Goal: Information Seeking & Learning: Compare options

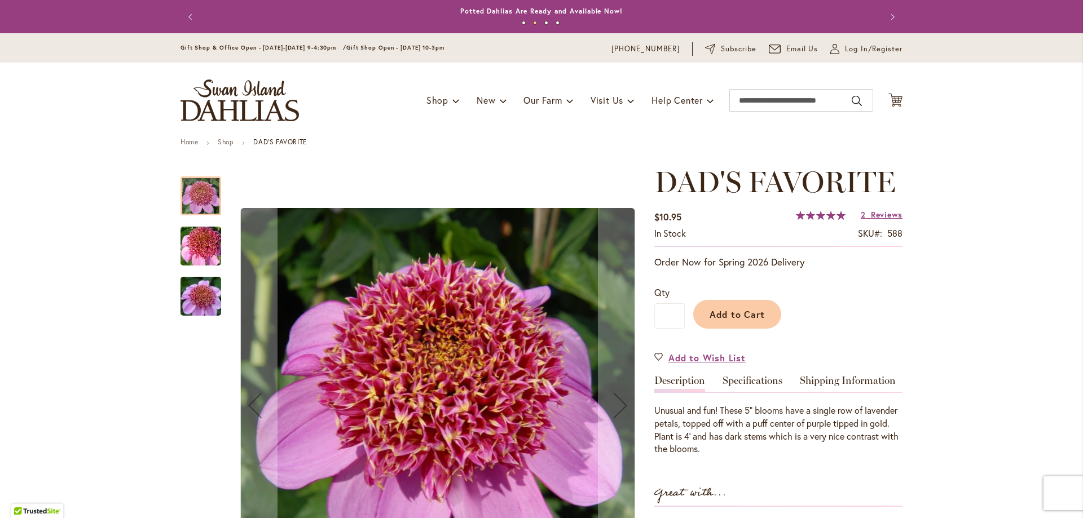
click at [208, 304] on img "DAD'S FAVORITE" at bounding box center [200, 297] width 81 height 54
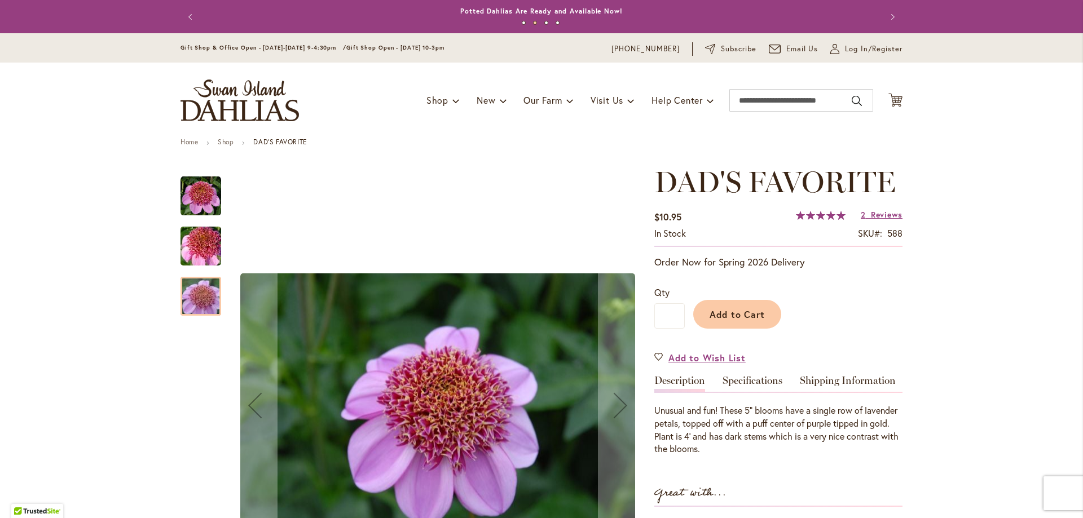
scroll to position [113, 0]
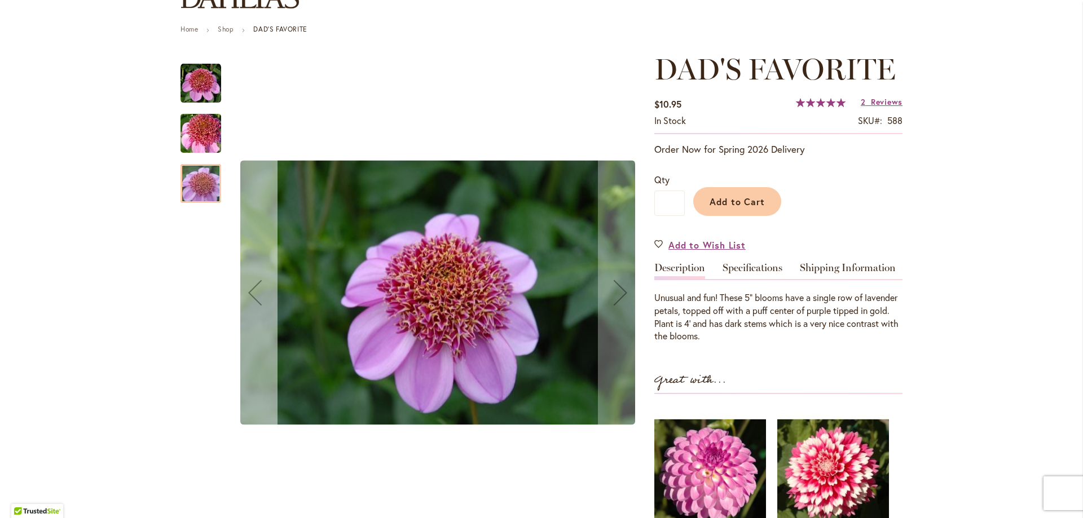
click at [248, 297] on div "Previous" at bounding box center [254, 292] width 45 height 45
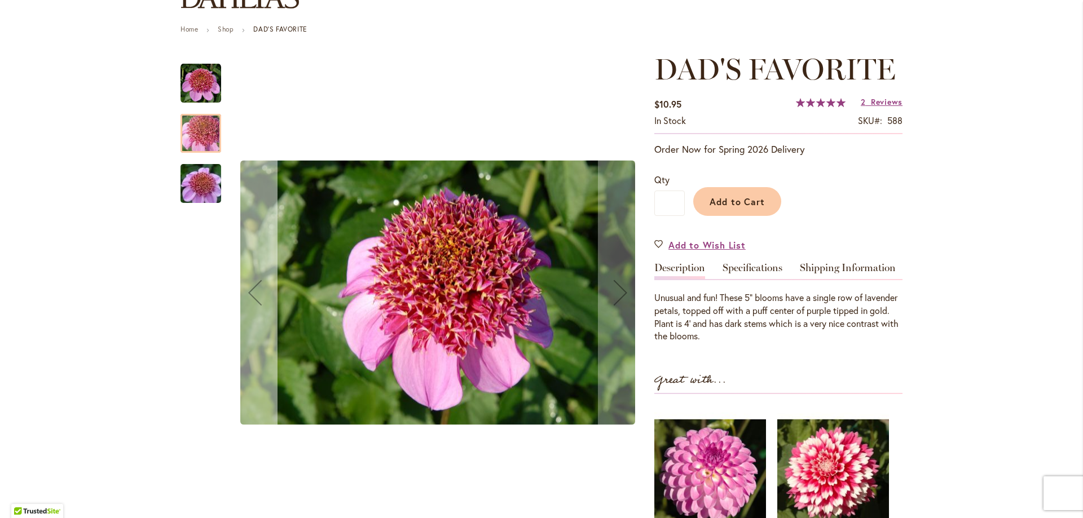
click at [248, 297] on div "Previous" at bounding box center [254, 292] width 45 height 45
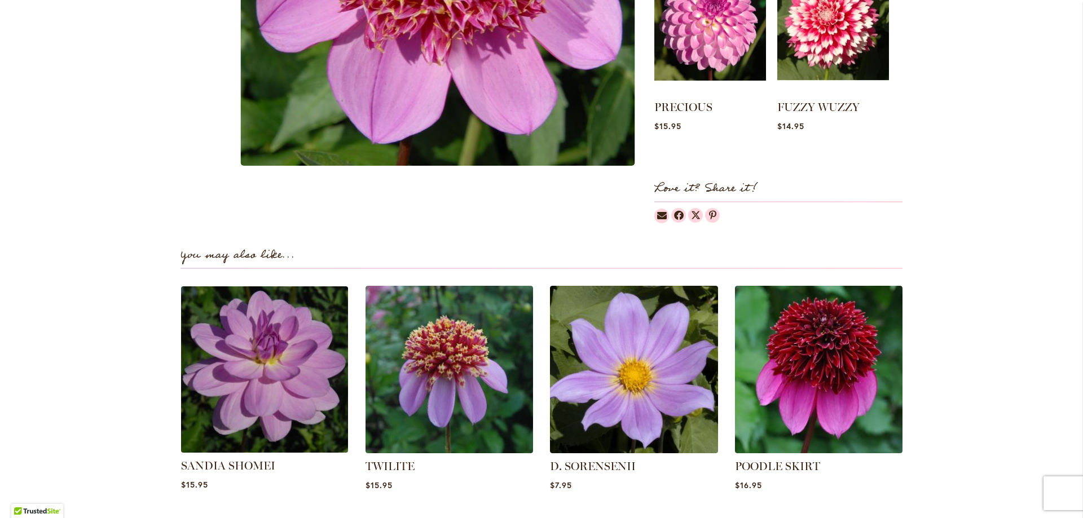
scroll to position [282, 0]
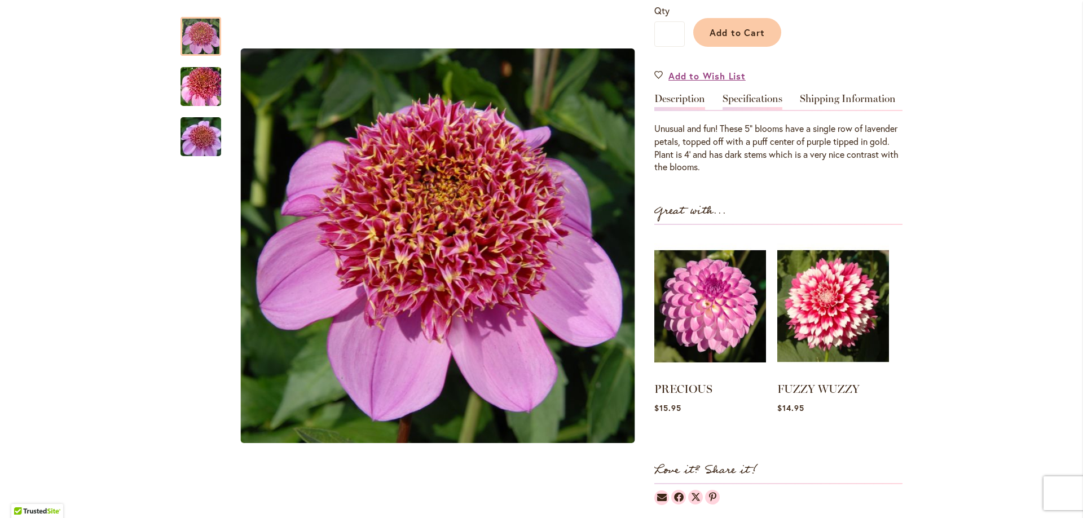
click at [759, 100] on link "Specifications" at bounding box center [753, 102] width 60 height 16
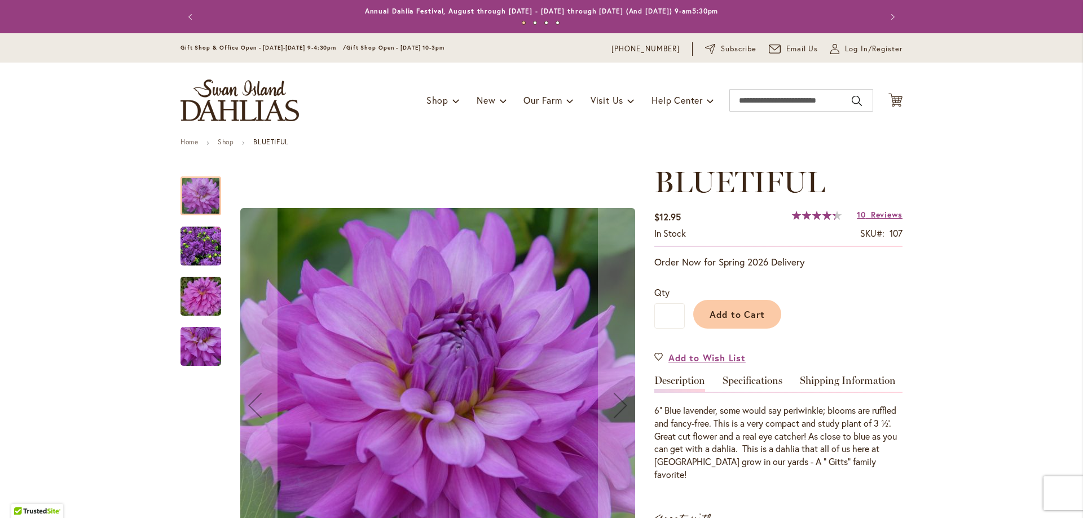
scroll to position [169, 0]
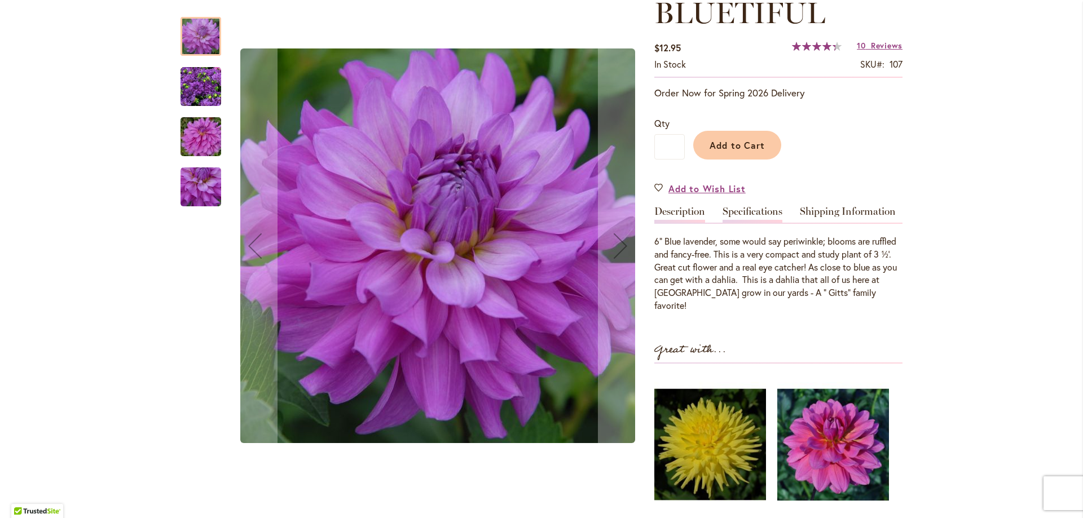
click at [743, 214] on link "Specifications" at bounding box center [753, 214] width 60 height 16
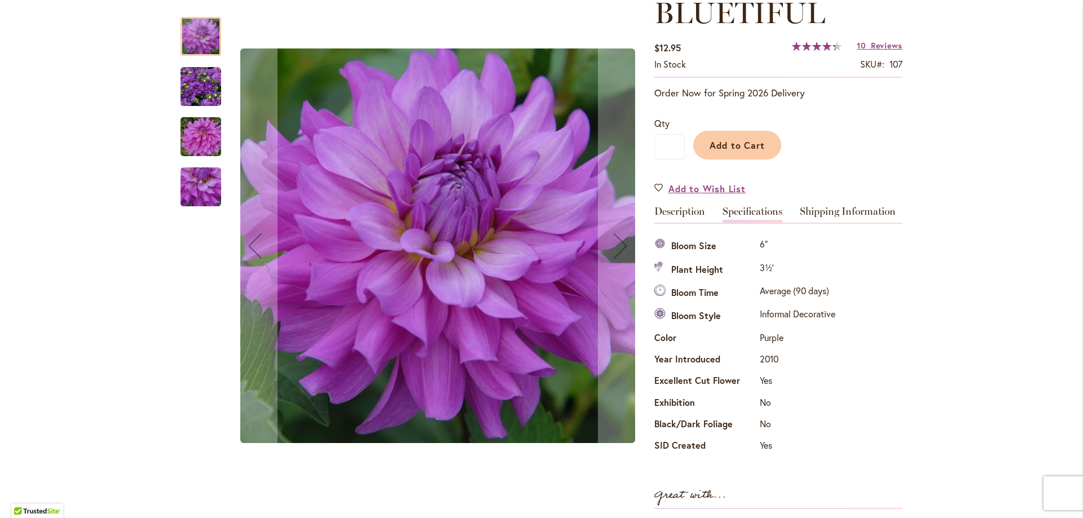
scroll to position [0, 0]
